Goal: Task Accomplishment & Management: Manage account settings

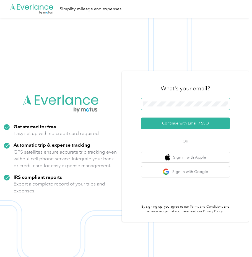
click at [190, 107] on span at bounding box center [185, 104] width 89 height 12
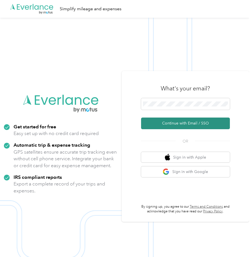
click at [183, 123] on button "Continue with Email / SSO" at bounding box center [185, 123] width 89 height 12
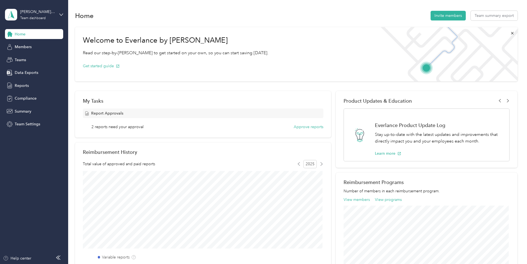
click at [252, 25] on div "Welcome to Everlance by Motus Read our step-by-step guide to get started on you…" at bounding box center [296, 201] width 442 height 355
click at [61, 13] on icon at bounding box center [61, 15] width 4 height 4
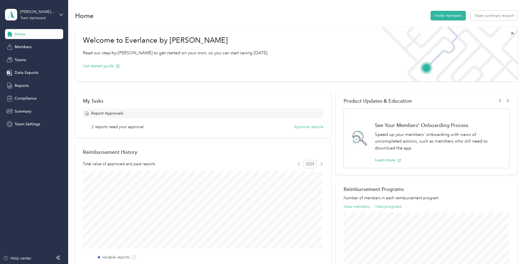
click at [35, 48] on div "Team dashboard Personal dashboard Log out" at bounding box center [63, 55] width 109 height 35
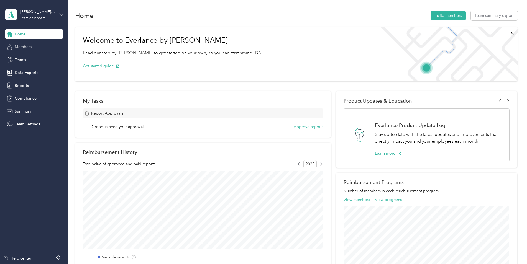
click at [26, 49] on span "Members" at bounding box center [23, 47] width 17 height 6
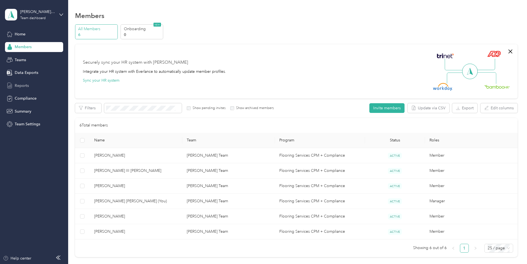
click at [30, 84] on div "Reports" at bounding box center [34, 86] width 58 height 10
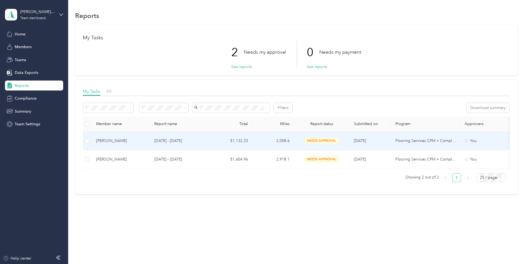
click at [252, 141] on span "needs approval" at bounding box center [321, 141] width 35 height 6
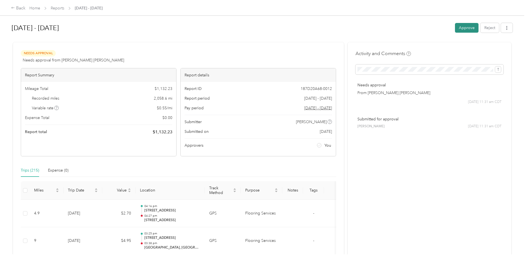
click at [252, 29] on button "Approve" at bounding box center [467, 28] width 24 height 10
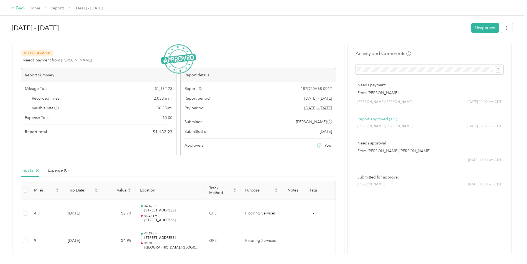
click at [17, 10] on div "Back" at bounding box center [18, 8] width 14 height 7
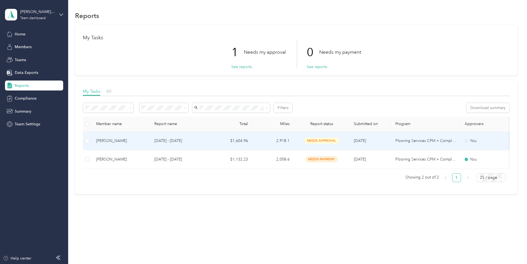
click at [246, 140] on td "$1,604.96" at bounding box center [232, 141] width 42 height 19
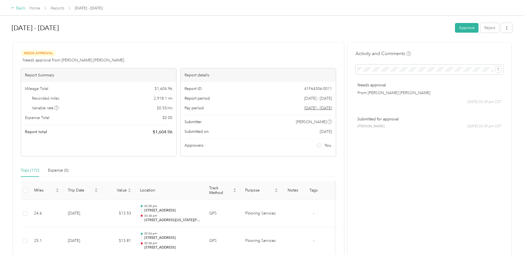
click at [12, 8] on icon at bounding box center [12, 8] width 3 height 2
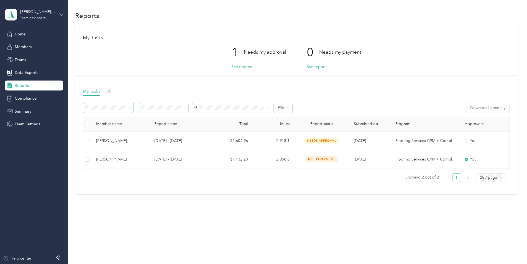
click at [130, 108] on icon at bounding box center [130, 108] width 2 height 2
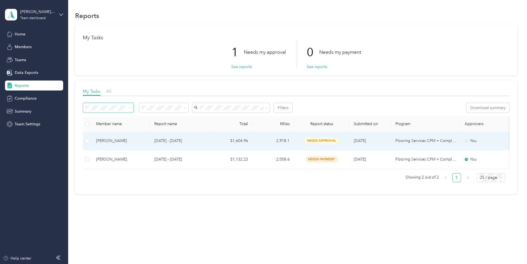
click at [252, 142] on span "needs approval" at bounding box center [321, 141] width 35 height 6
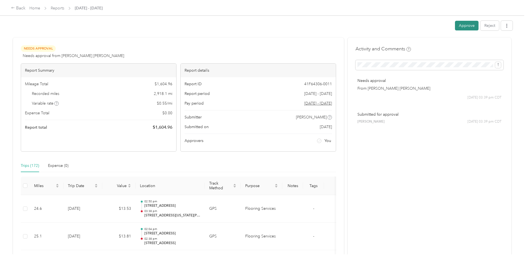
click at [252, 24] on button "Approve" at bounding box center [467, 26] width 24 height 10
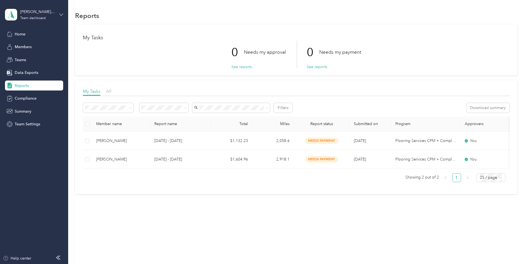
click at [59, 14] on div "Mario Garcia's Team Team dashboard" at bounding box center [34, 14] width 58 height 19
click at [29, 72] on div "Log out" at bounding box center [63, 71] width 109 height 10
